Goal: Transaction & Acquisition: Purchase product/service

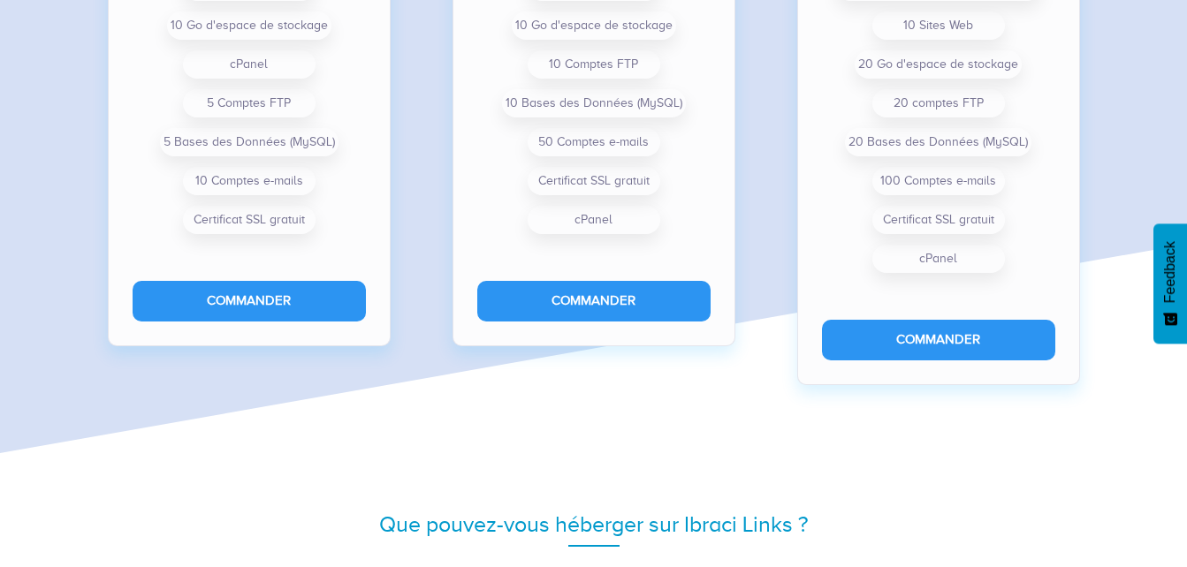
scroll to position [1687, 0]
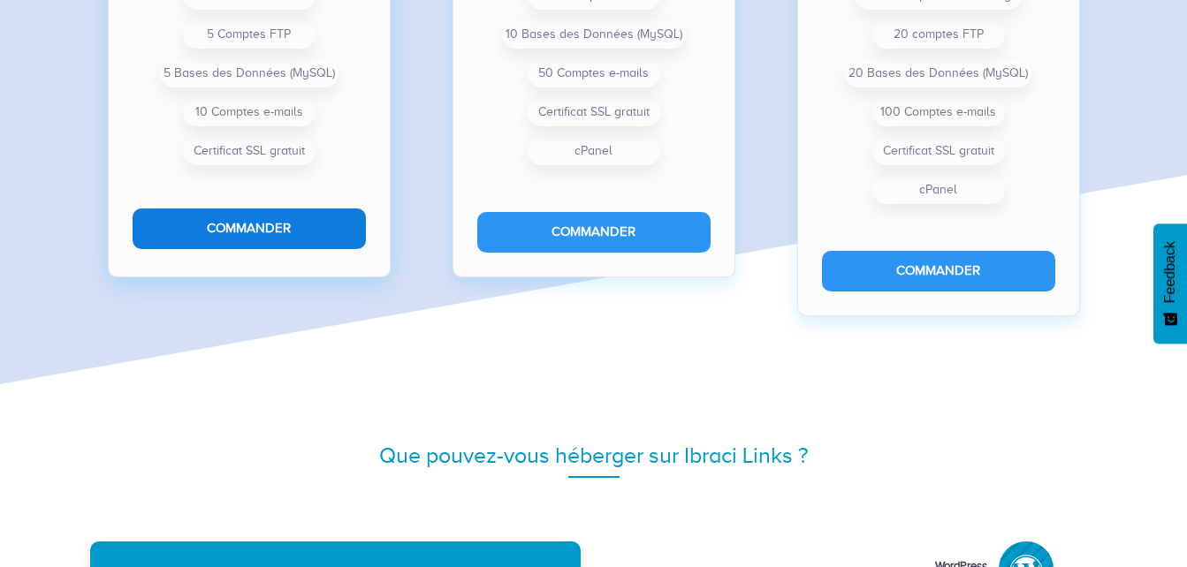
click at [204, 243] on button "Commander" at bounding box center [249, 229] width 233 height 40
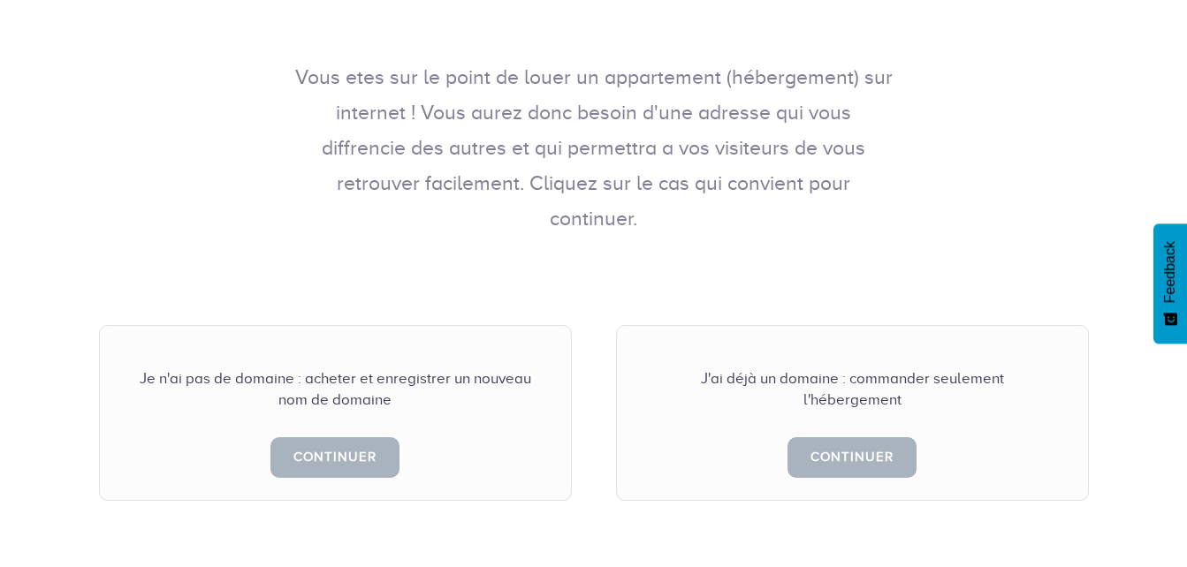
scroll to position [297, 0]
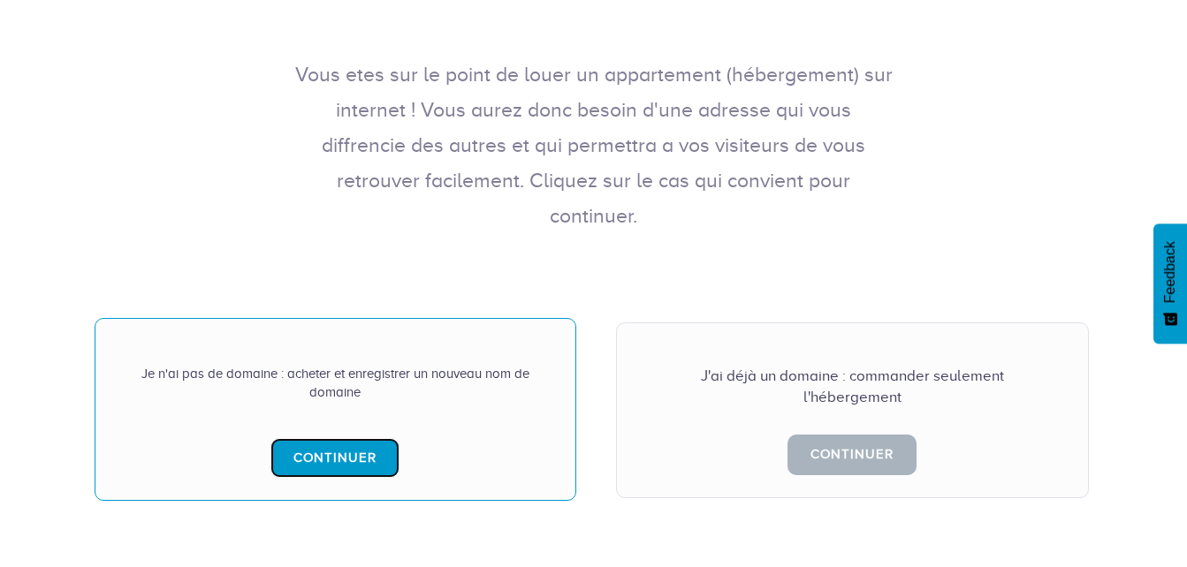
click at [353, 438] on link "Continuer" at bounding box center [334, 458] width 129 height 40
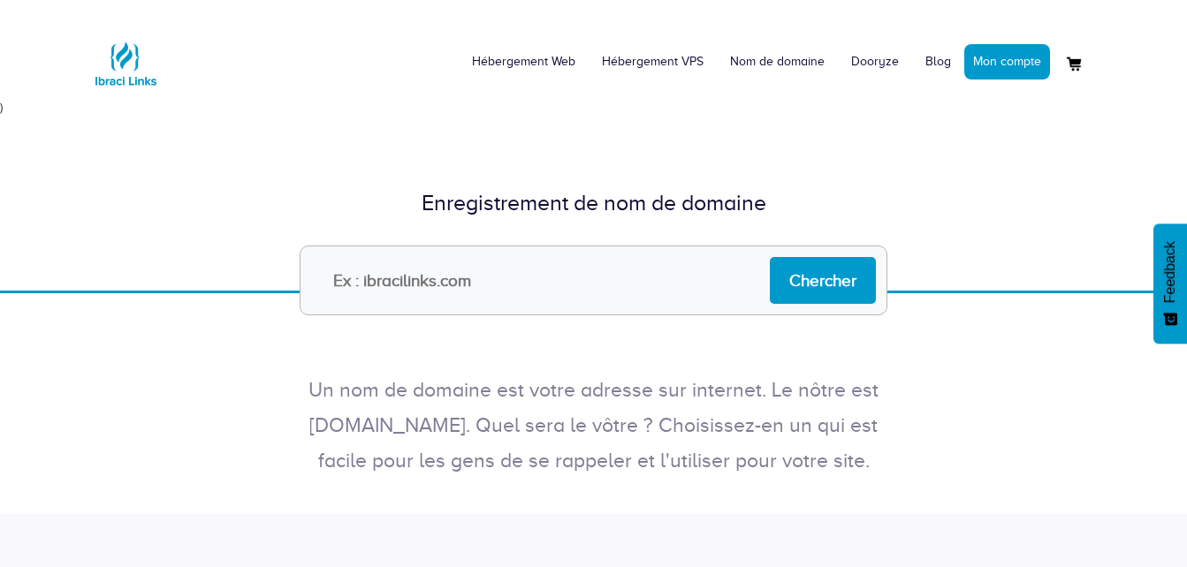
click at [546, 296] on input "text" at bounding box center [594, 281] width 588 height 70
type input "alu-fabrication"
click at [796, 274] on input "Chercher" at bounding box center [823, 280] width 106 height 47
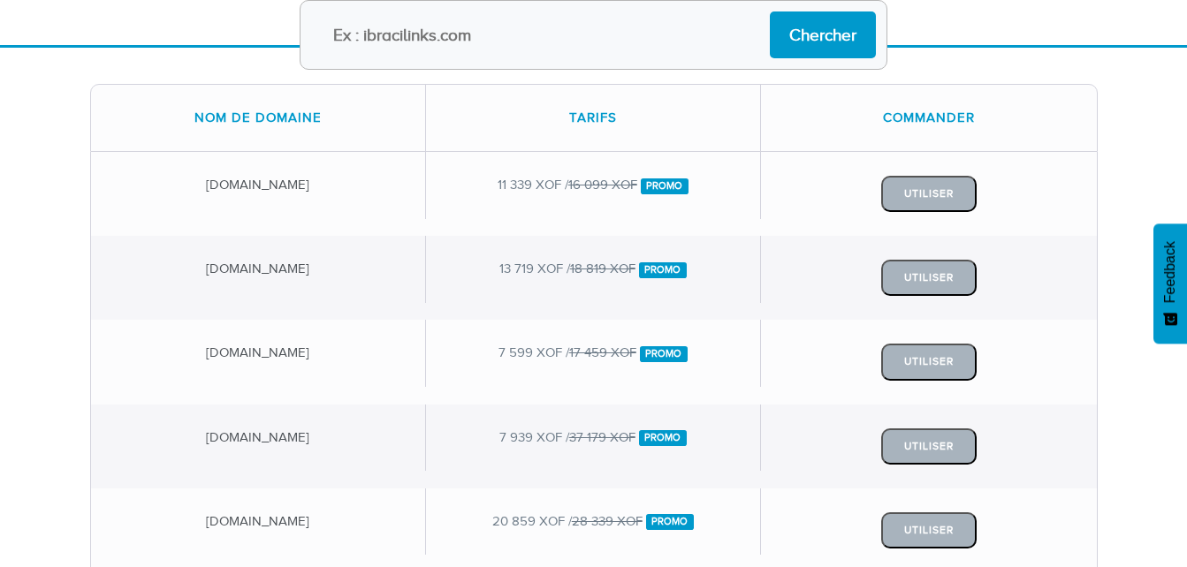
scroll to position [225, 0]
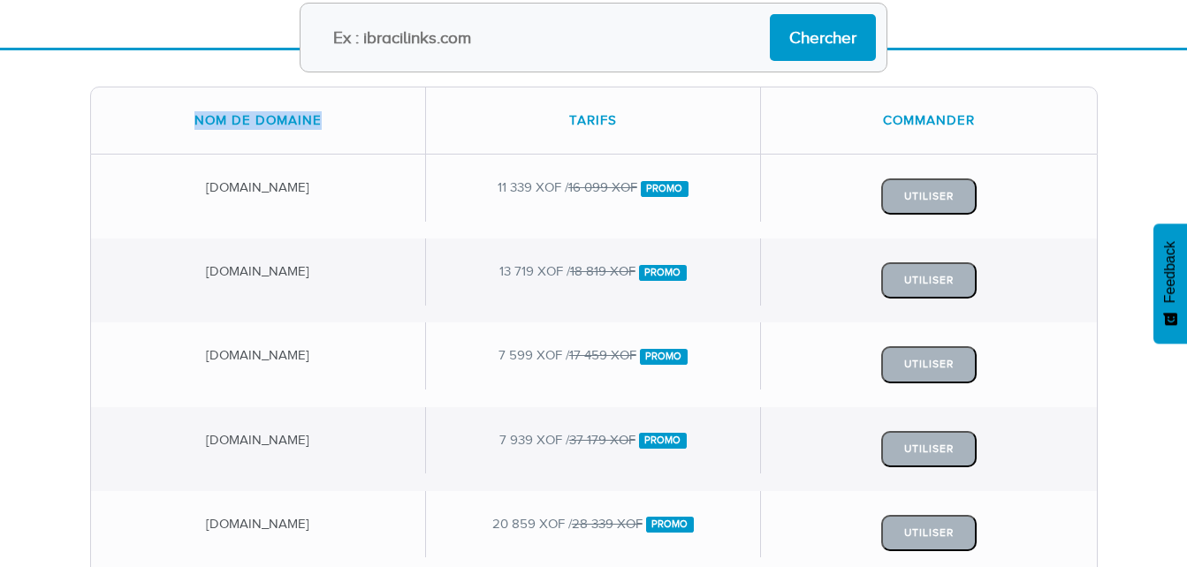
drag, startPoint x: 193, startPoint y: 128, endPoint x: 323, endPoint y: 144, distance: 130.9
click at [323, 144] on div "Nom de domaine" at bounding box center [258, 121] width 335 height 66
copy div "Nom de domaine"
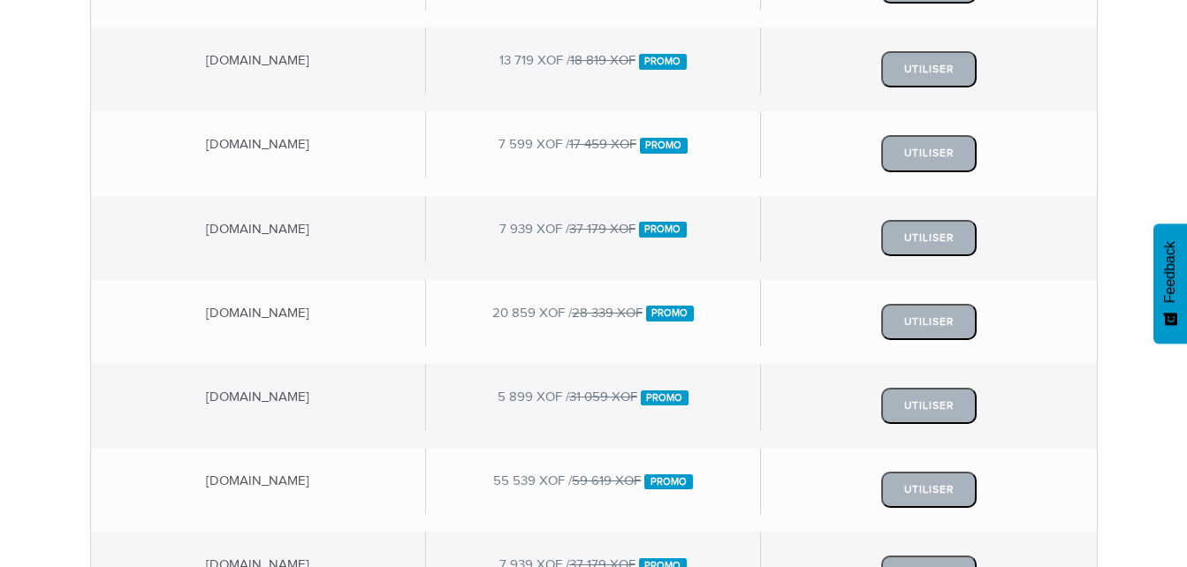
scroll to position [453, 0]
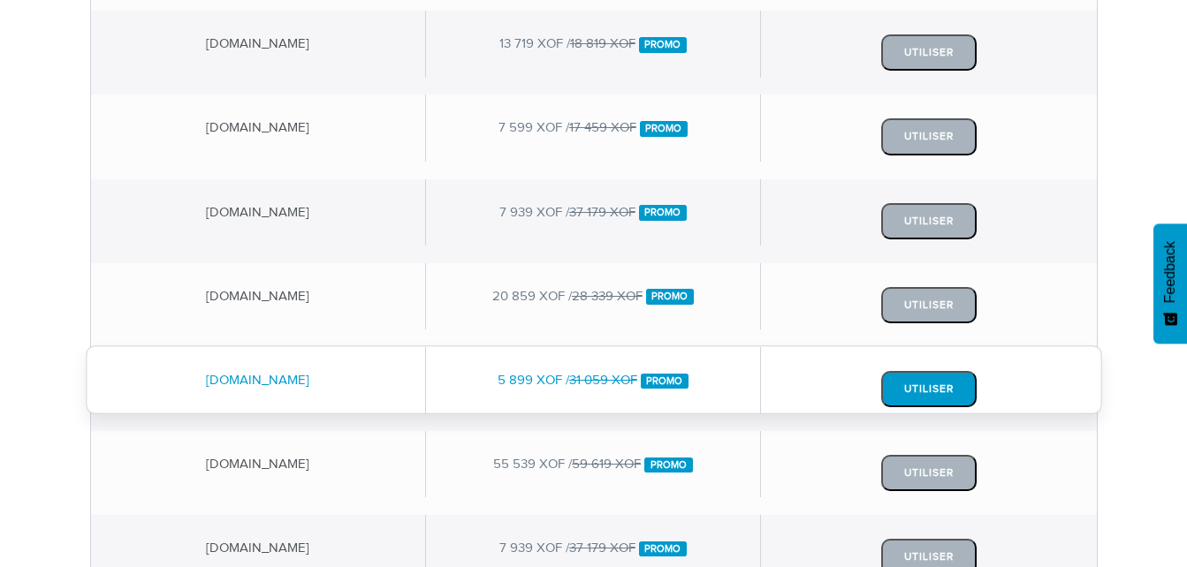
click at [931, 387] on button "Utiliser" at bounding box center [928, 389] width 95 height 36
